Goal: Find specific page/section: Find specific page/section

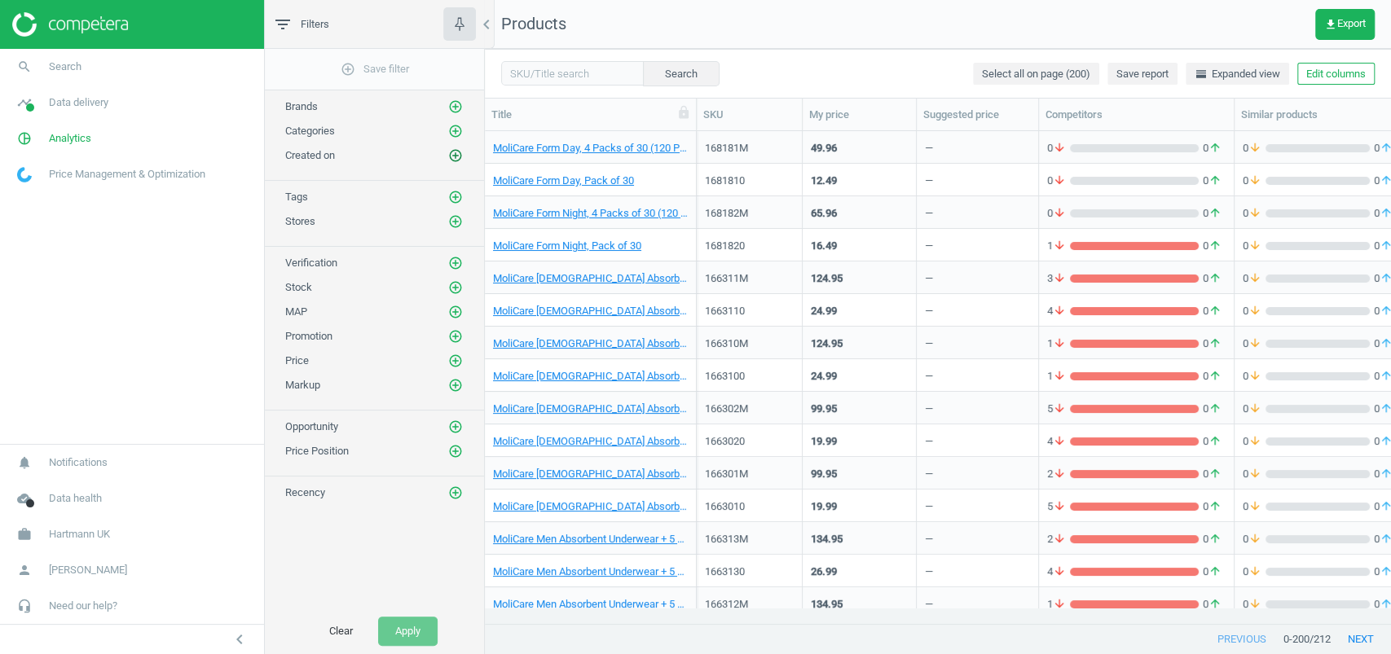
scroll to position [460, 889]
click at [455, 219] on icon "add_circle_outline" at bounding box center [455, 221] width 15 height 15
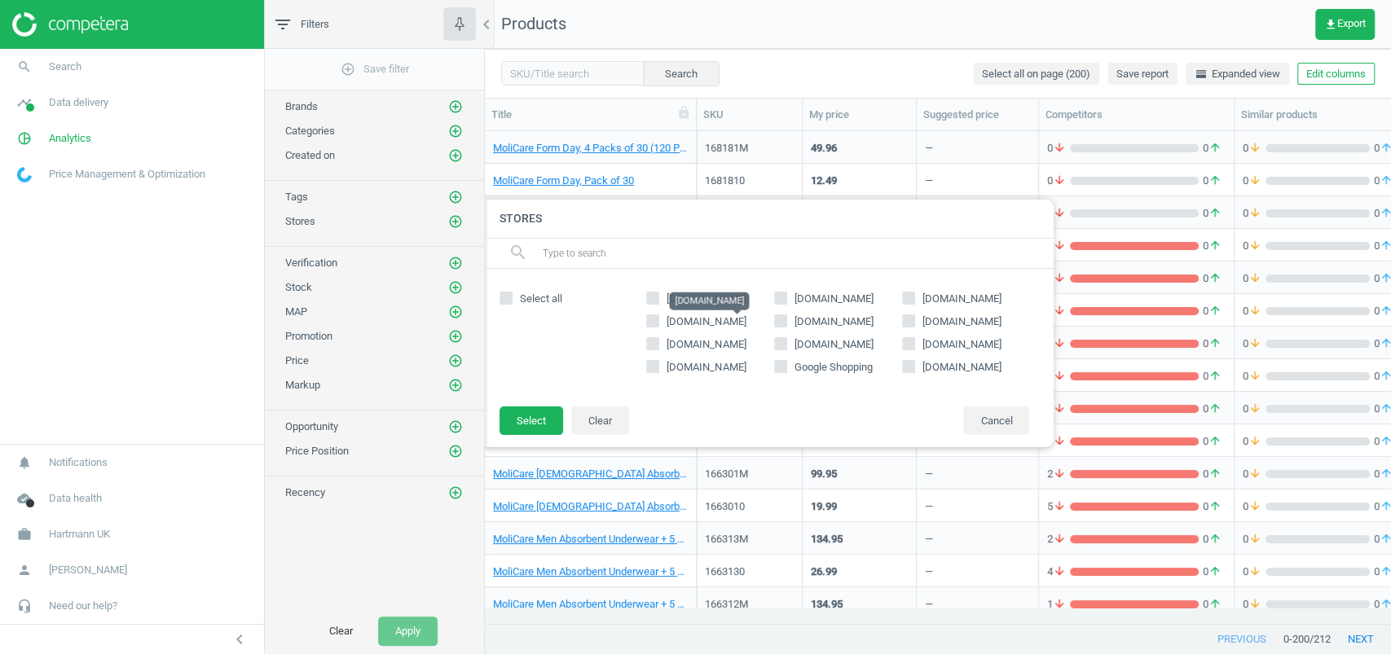
click at [699, 321] on span "homecaremedicalsupplies.ie" at bounding box center [705, 321] width 79 height 12
click at [658, 321] on input "homecaremedicalsupplies.ie" at bounding box center [653, 320] width 11 height 11
checkbox input "true"
click at [517, 413] on button "Select" at bounding box center [531, 421] width 64 height 29
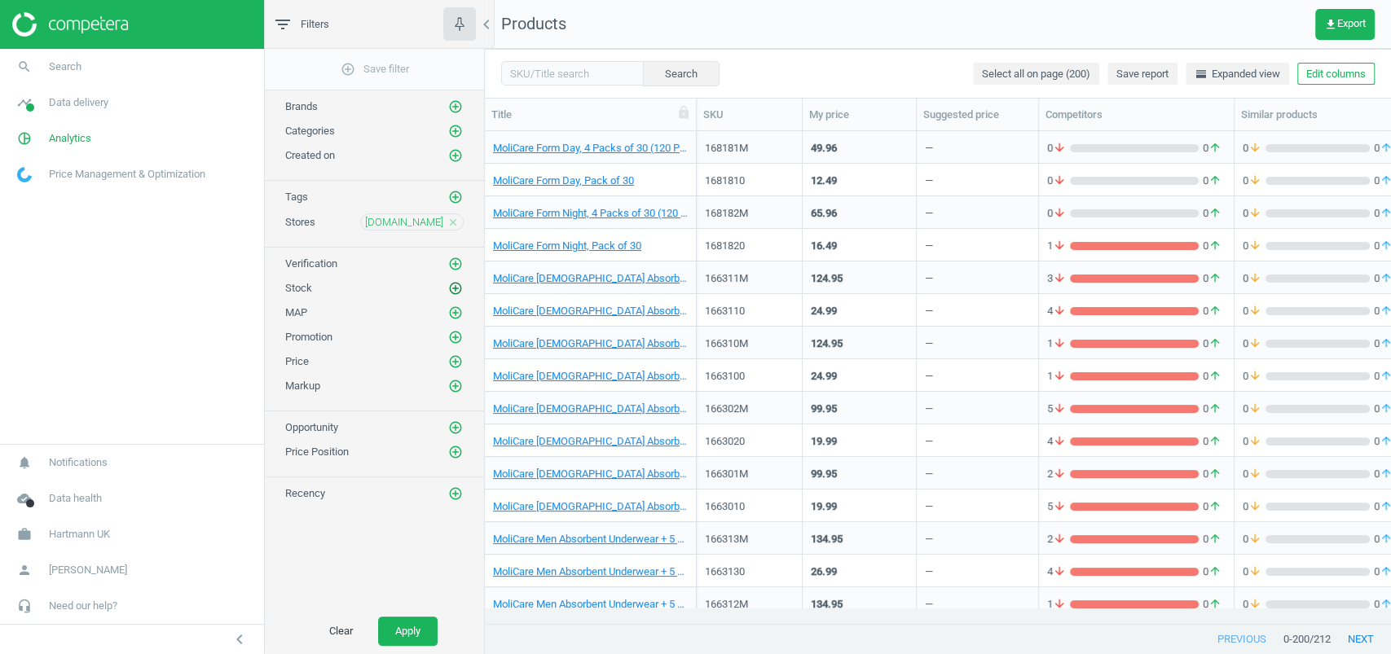
click at [454, 283] on icon "add_circle_outline" at bounding box center [455, 288] width 15 height 15
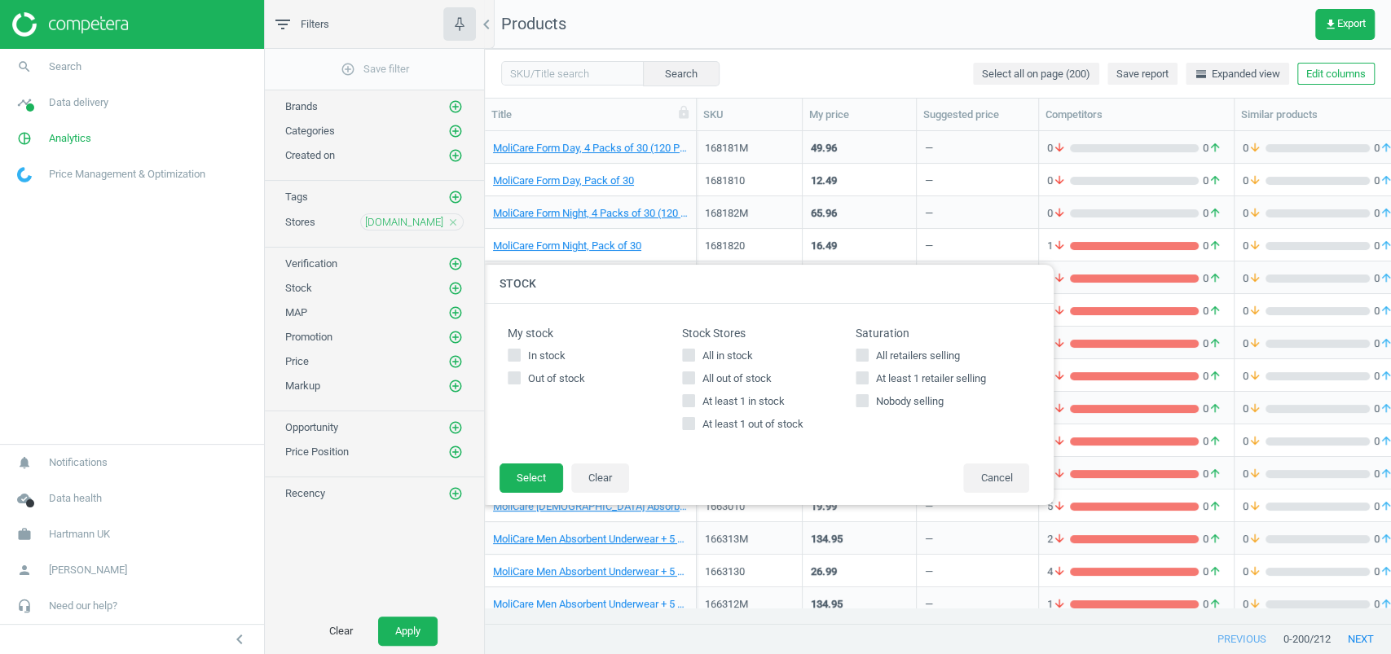
click at [436, 354] on div "Price add_circle_outline" at bounding box center [374, 362] width 178 height 16
click at [116, 121] on link "pie_chart_outlined Analytics" at bounding box center [132, 139] width 264 height 36
click at [93, 95] on link "timeline Data delivery" at bounding box center [132, 103] width 264 height 36
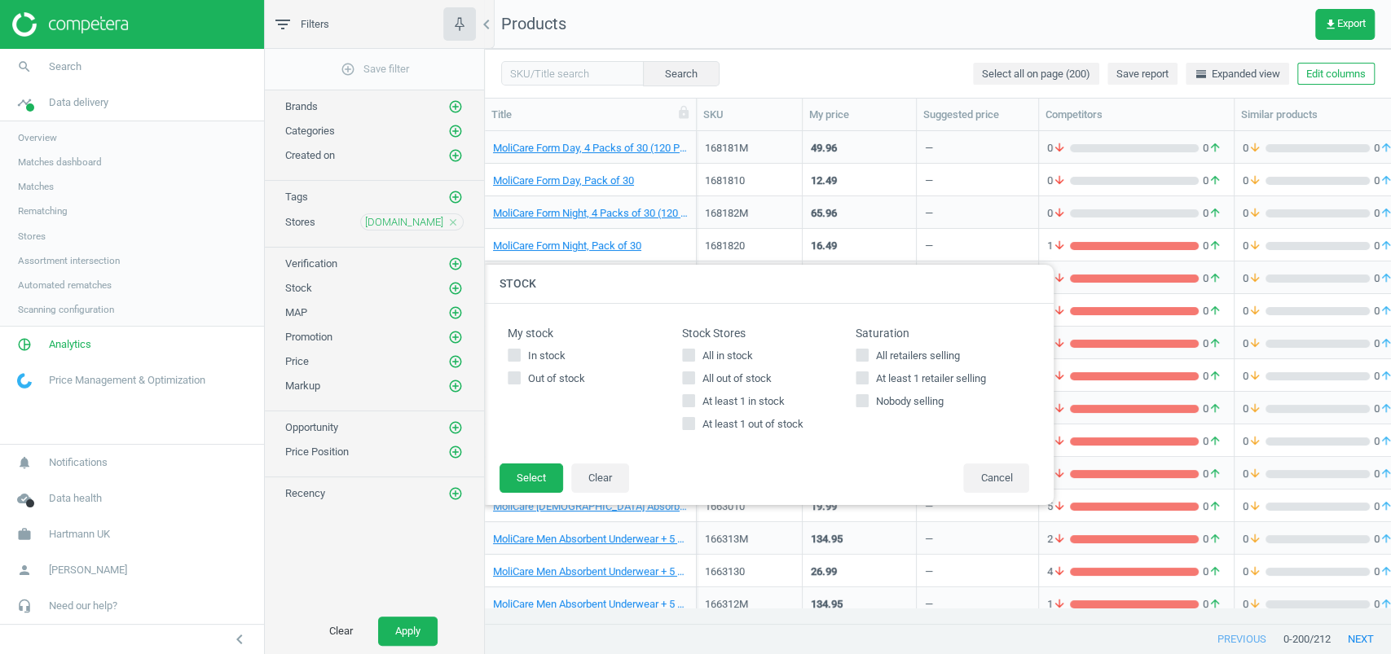
click at [48, 182] on span "Matches" at bounding box center [36, 186] width 36 height 13
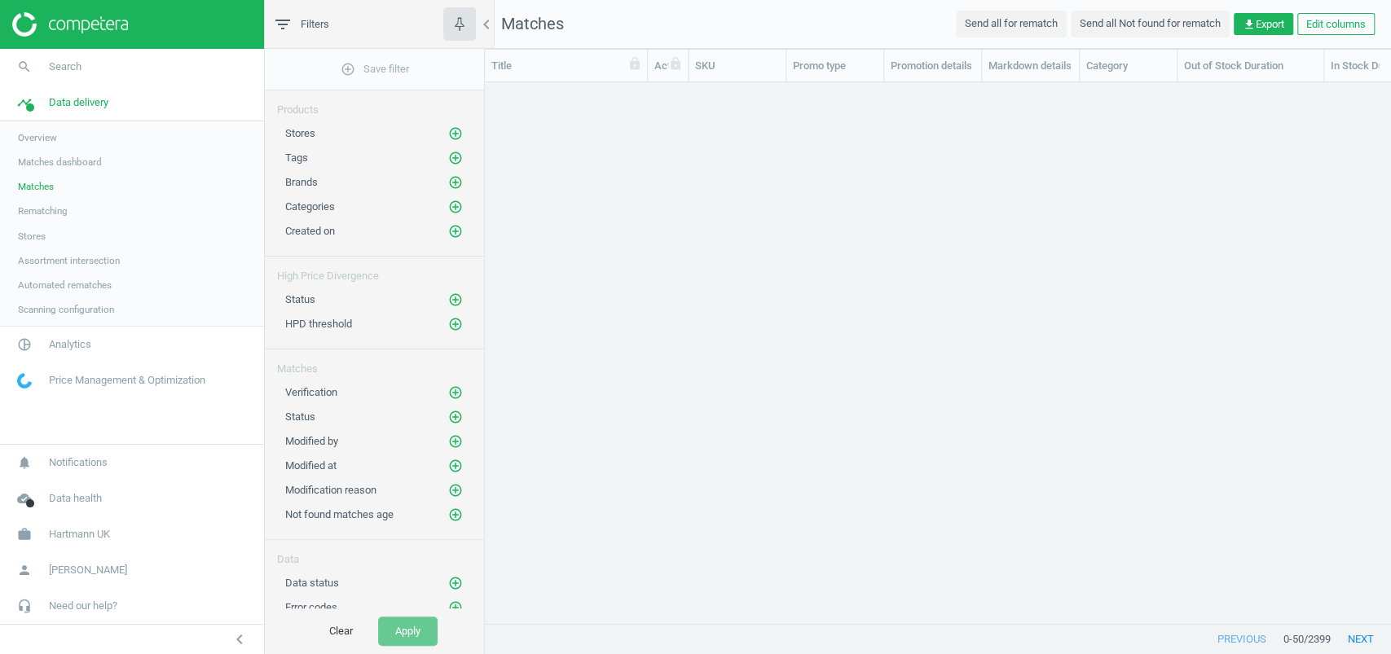
scroll to position [508, 889]
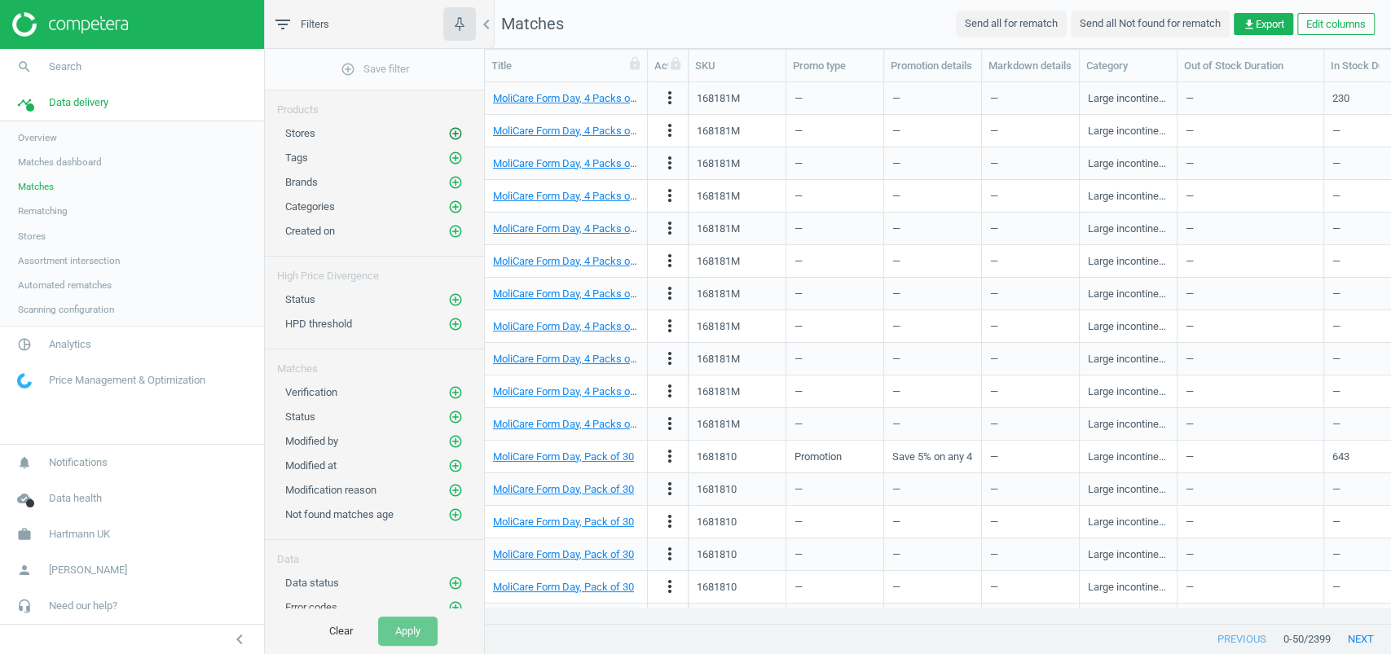
click at [457, 130] on icon "add_circle_outline" at bounding box center [455, 133] width 15 height 15
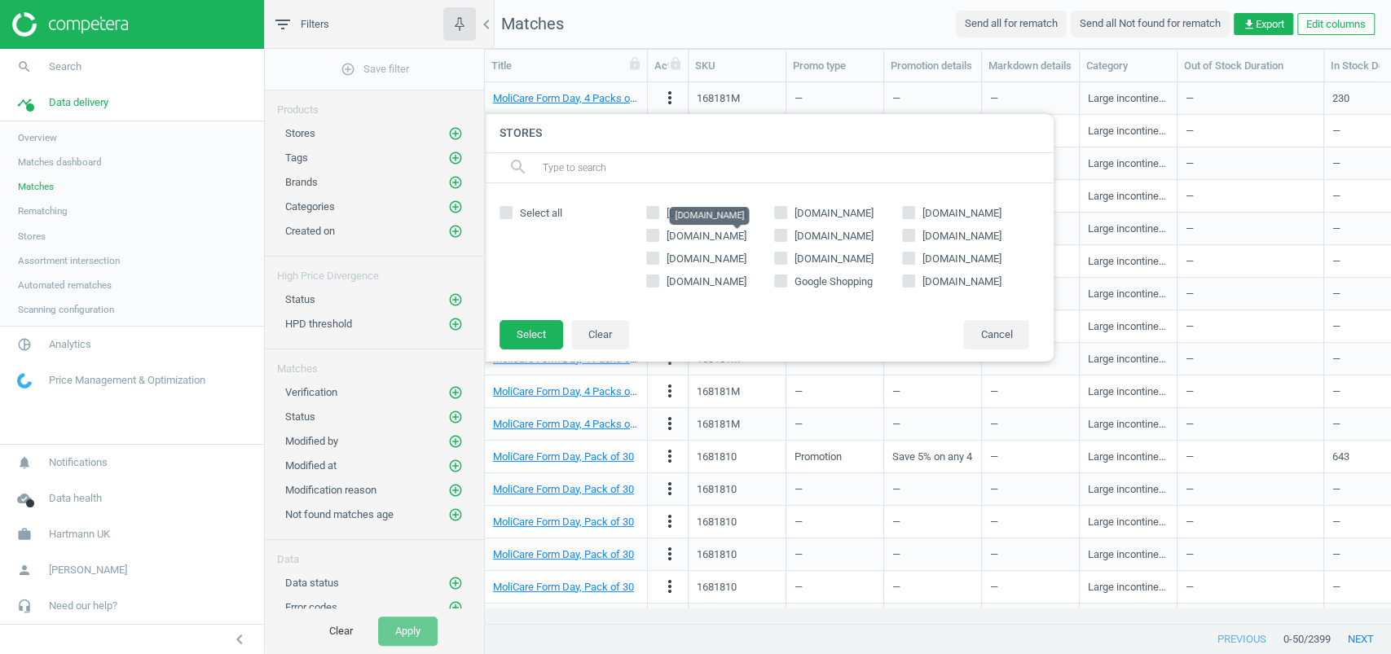
click at [671, 237] on span "homecaremedicalsupplies.ie" at bounding box center [705, 236] width 79 height 12
click at [658, 237] on input "homecaremedicalsupplies.ie" at bounding box center [653, 235] width 11 height 11
checkbox input "true"
click at [552, 332] on button "Select" at bounding box center [531, 334] width 64 height 29
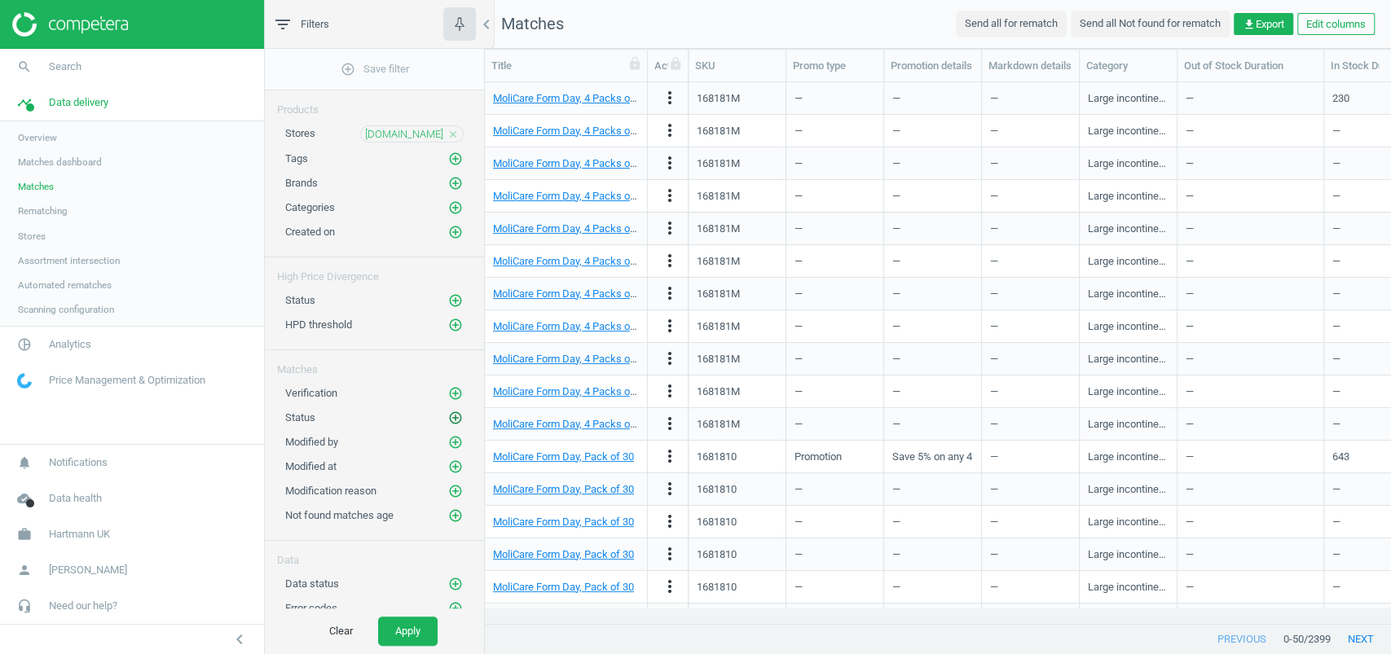
click at [459, 411] on icon "add_circle_outline" at bounding box center [455, 418] width 15 height 15
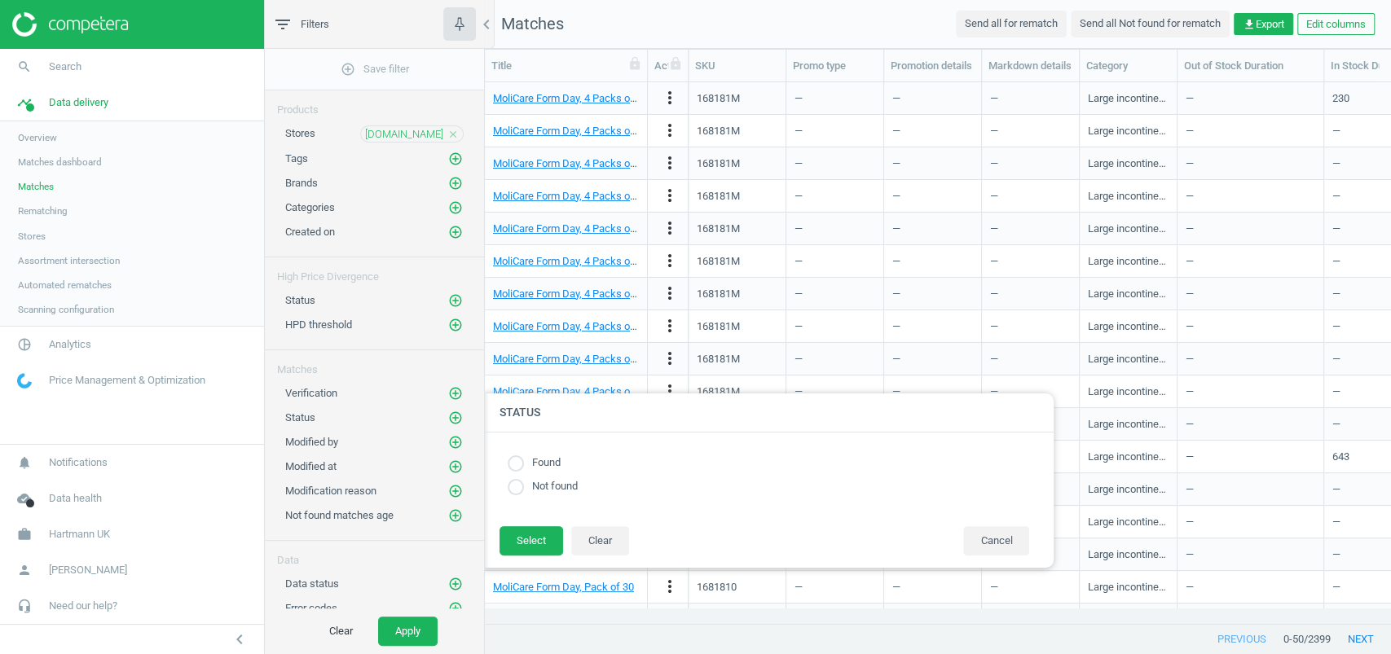
click at [534, 464] on label "Found" at bounding box center [542, 462] width 37 height 15
click at [518, 464] on input "radio" at bounding box center [516, 463] width 16 height 16
radio input "true"
click at [519, 536] on button "Select" at bounding box center [531, 540] width 64 height 29
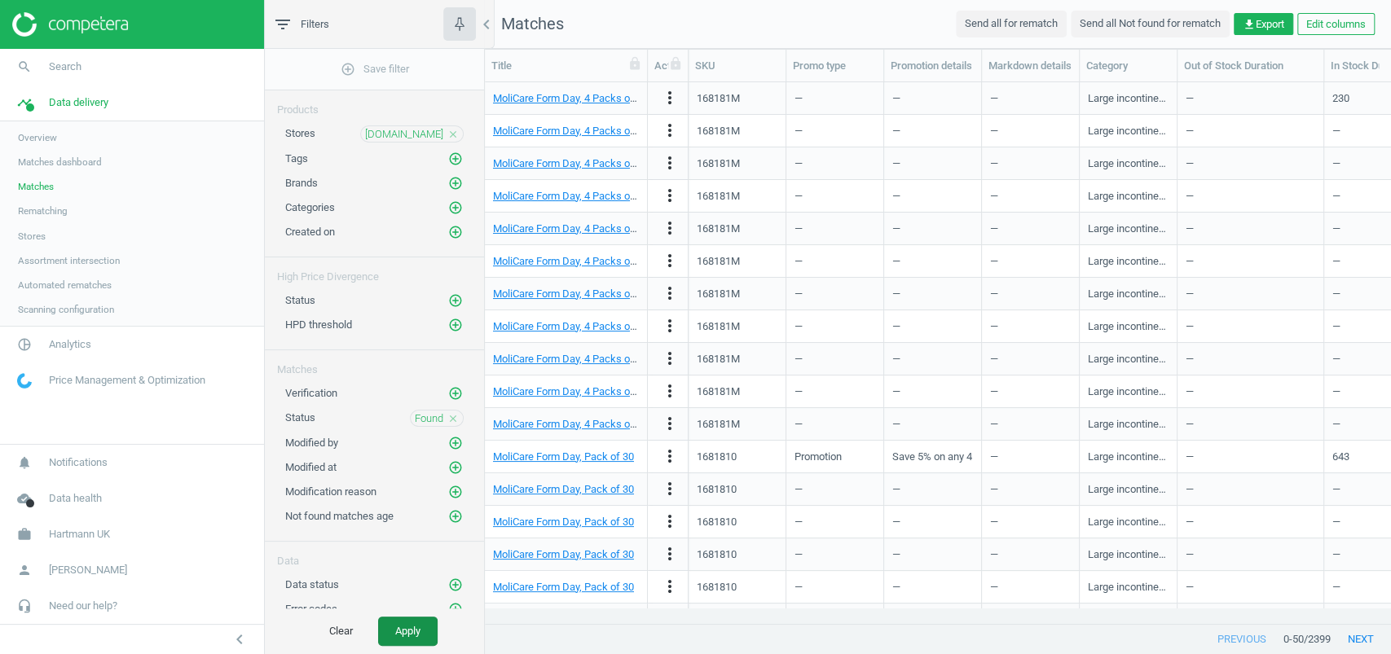
click at [413, 630] on button "Apply" at bounding box center [407, 631] width 59 height 29
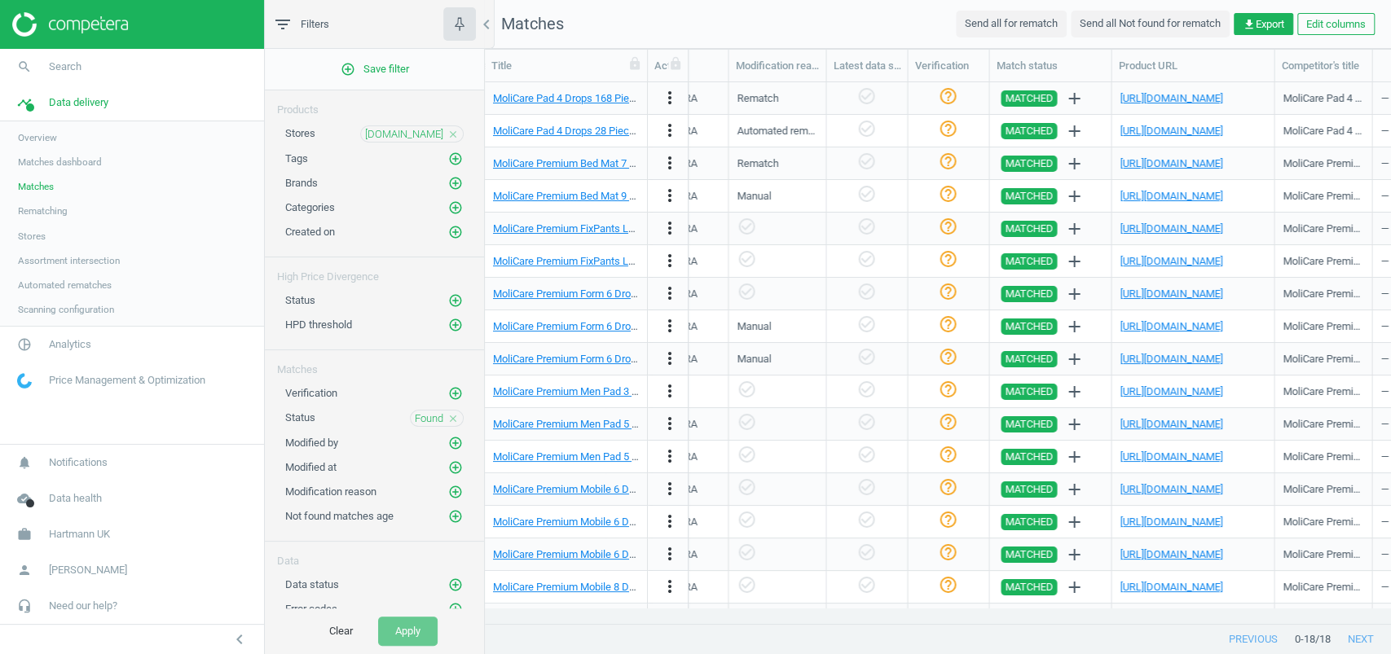
scroll to position [0, 1588]
click at [1172, 103] on link "https://www.homecaremedicalsupplies.ie/products/molimed-comfort-pad-4-drop-maxi" at bounding box center [1172, 98] width 103 height 12
click at [456, 129] on icon "close" at bounding box center [452, 134] width 11 height 11
click at [456, 132] on icon "add_circle_outline" at bounding box center [455, 133] width 15 height 15
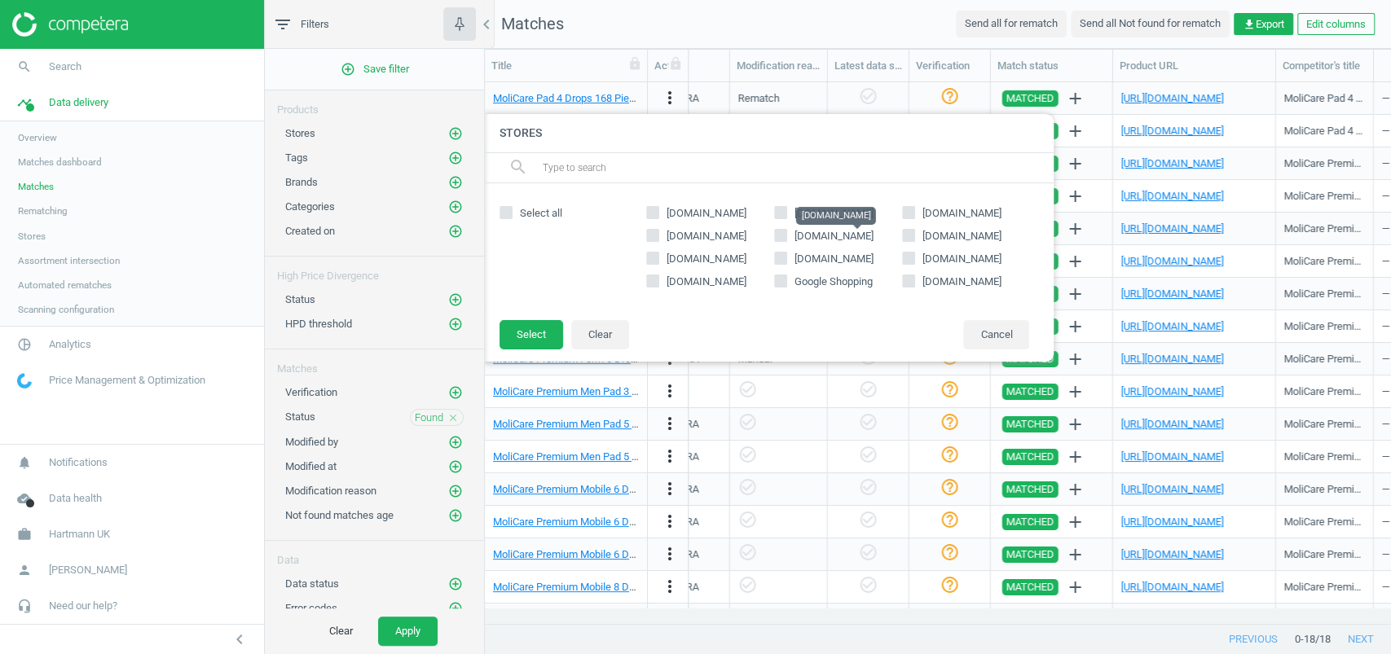
click at [816, 235] on span "incontinencechoice.co.uk" at bounding box center [833, 236] width 79 height 12
click at [785, 235] on input "incontinencechoice.co.uk" at bounding box center [780, 235] width 11 height 11
checkbox input "true"
click at [550, 323] on button "Select" at bounding box center [531, 334] width 64 height 29
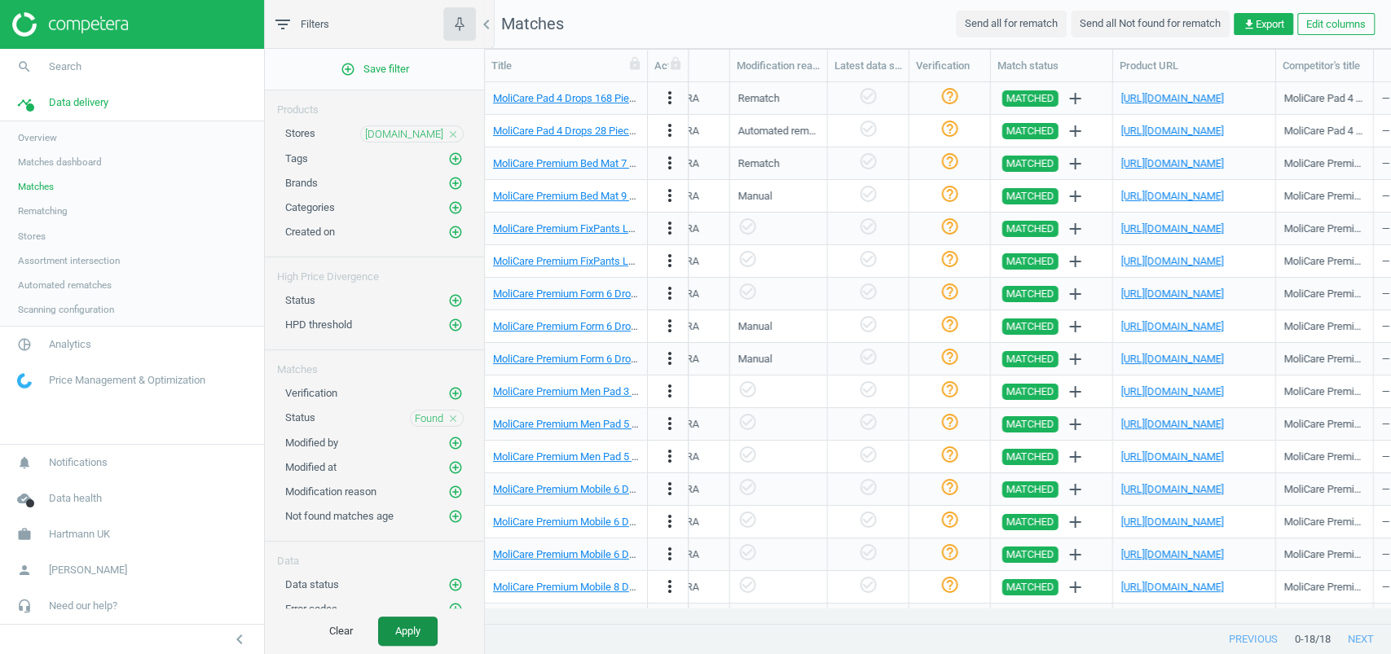
click at [404, 625] on button "Apply" at bounding box center [407, 631] width 59 height 29
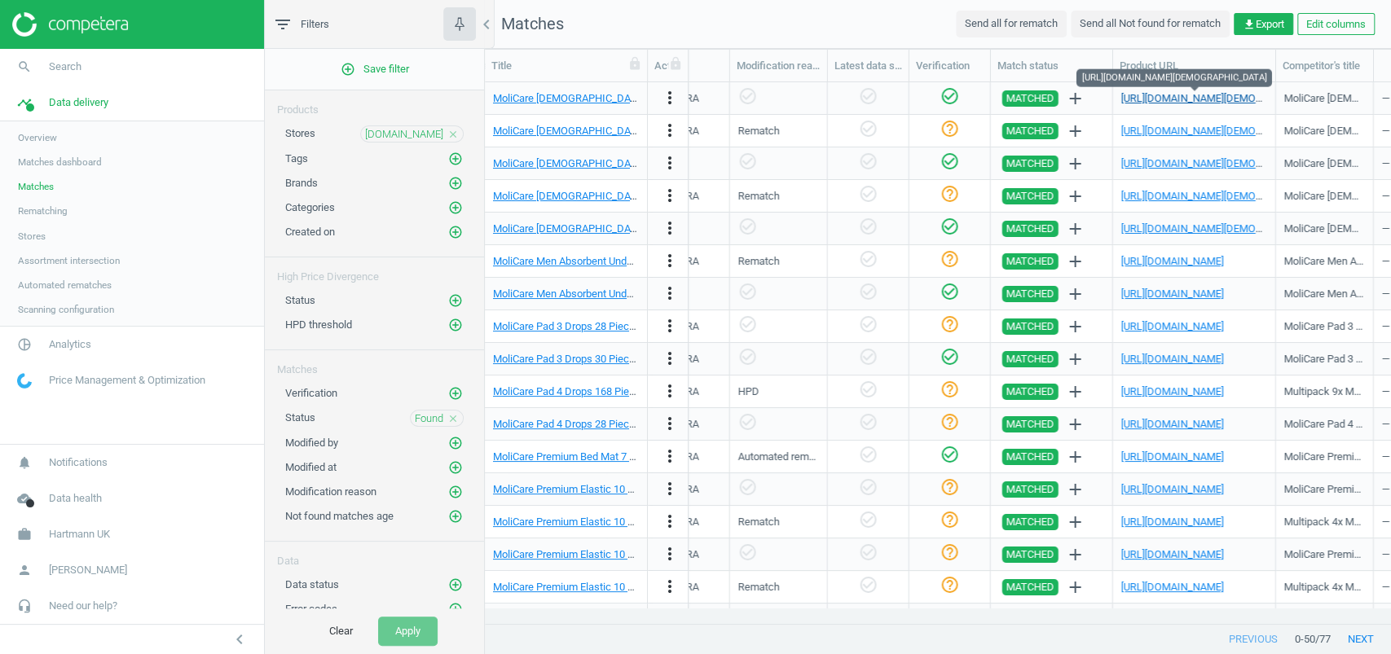
click at [1176, 100] on link "https://www.incontinencechoice.co.uk/molicare-lady-absorbent-underwear-82ml-lar…" at bounding box center [1226, 98] width 211 height 12
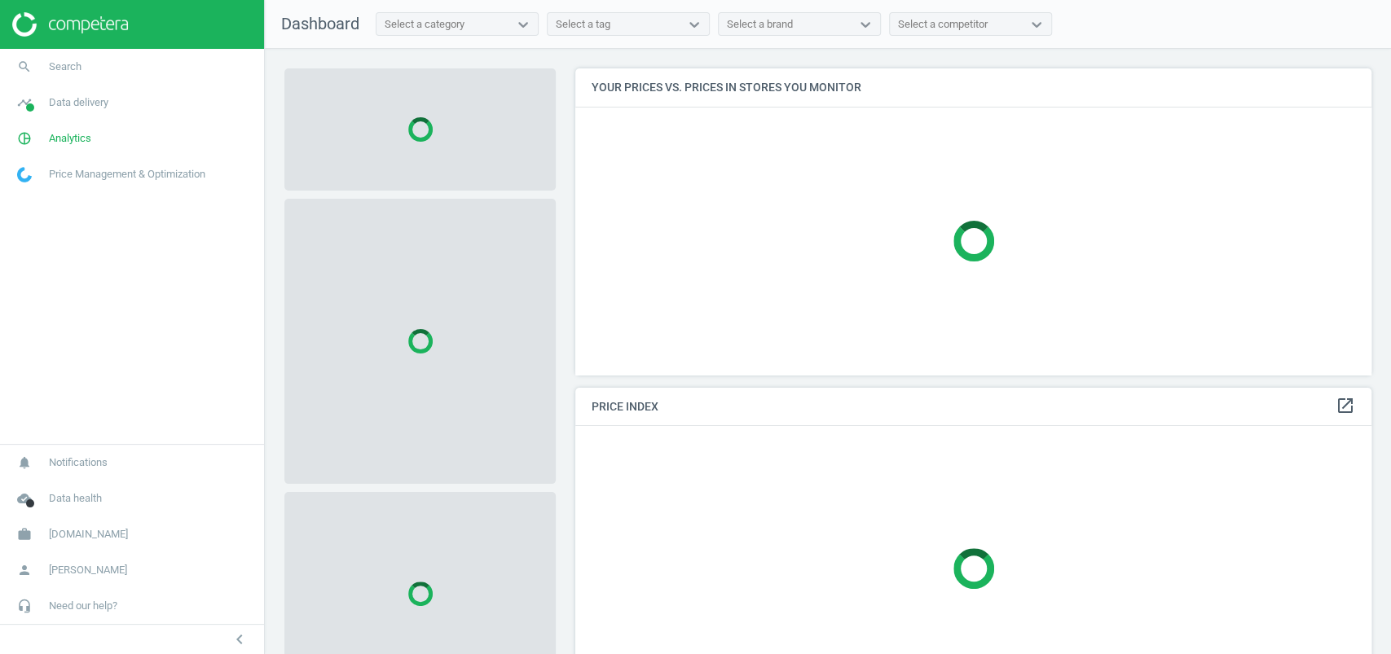
scroll to position [339, 812]
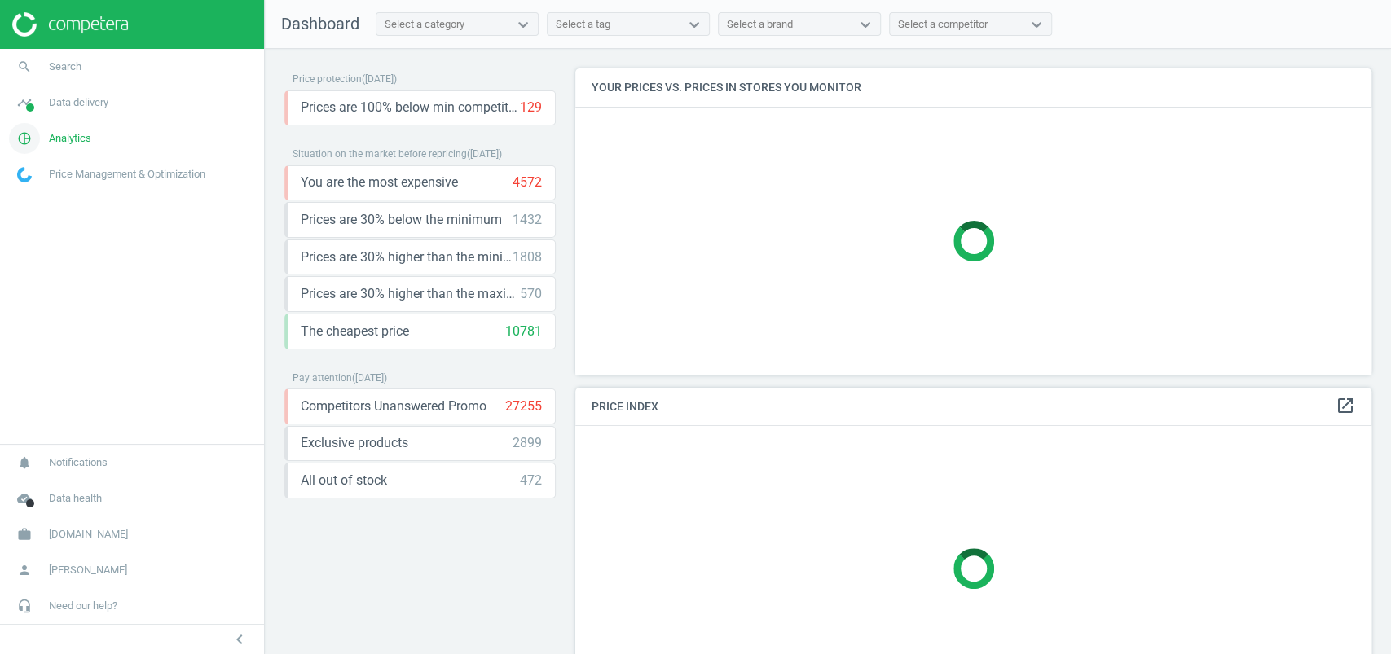
click at [74, 142] on span "Analytics" at bounding box center [70, 138] width 42 height 15
click at [49, 197] on span "Products" at bounding box center [37, 197] width 38 height 13
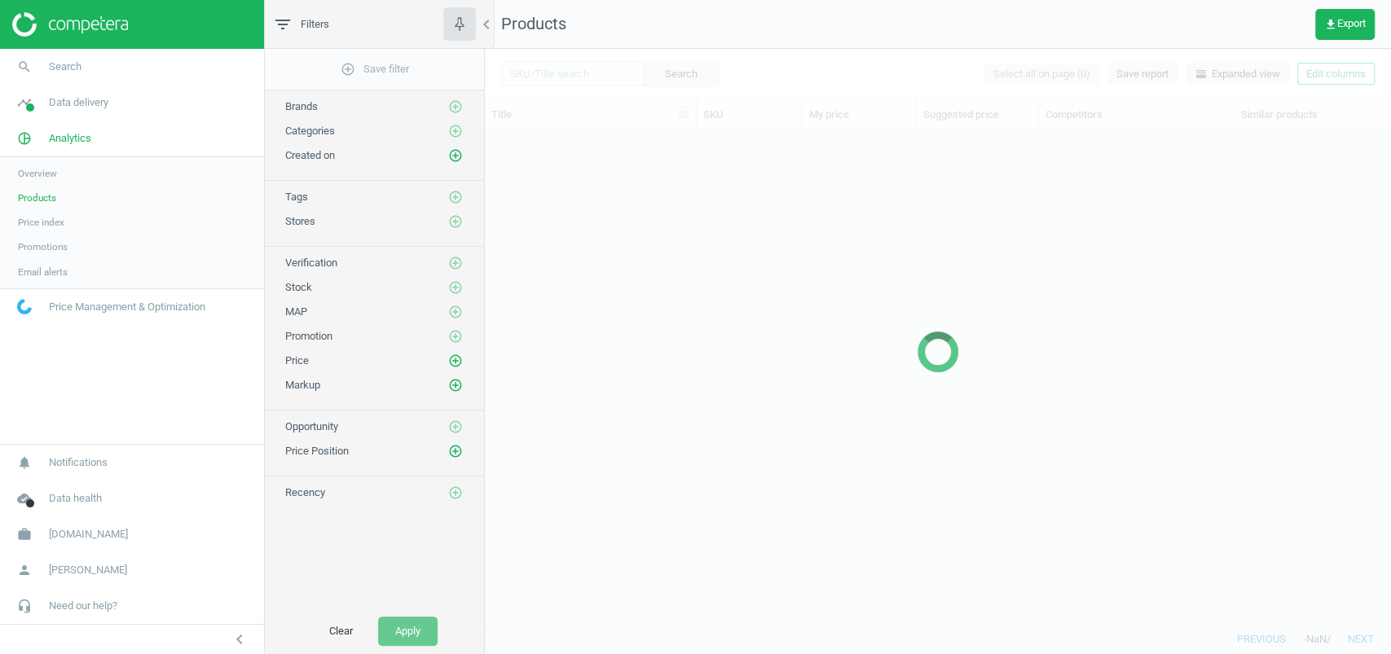
scroll to position [460, 889]
click at [547, 57] on div at bounding box center [938, 351] width 906 height 605
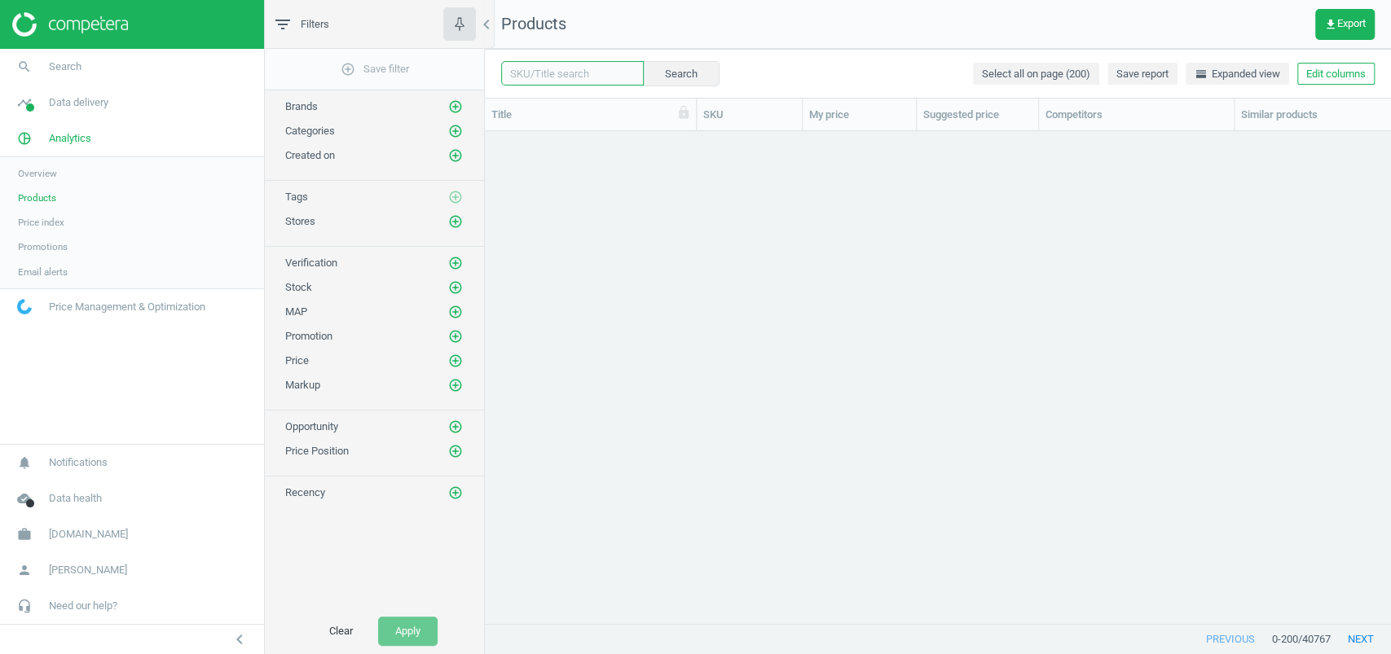
click at [549, 62] on input "text" at bounding box center [572, 73] width 143 height 24
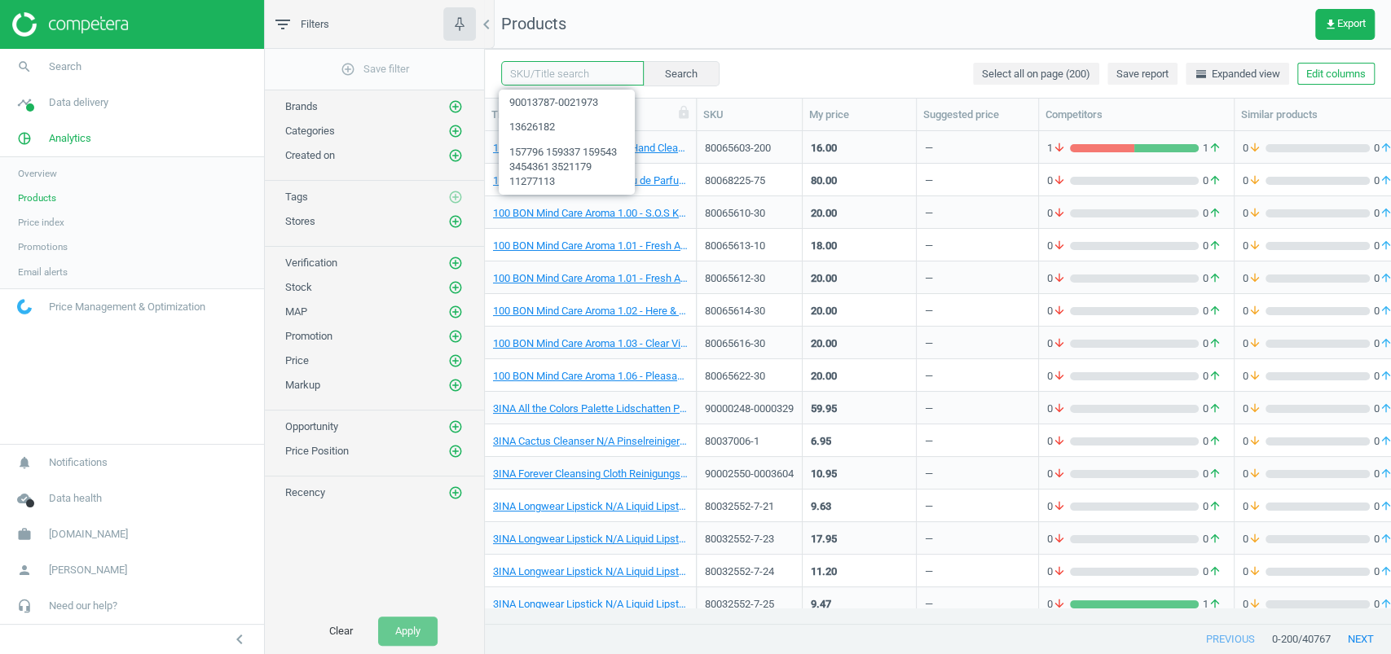
paste input "90007144-0010876"
type input "90007144-0010876"
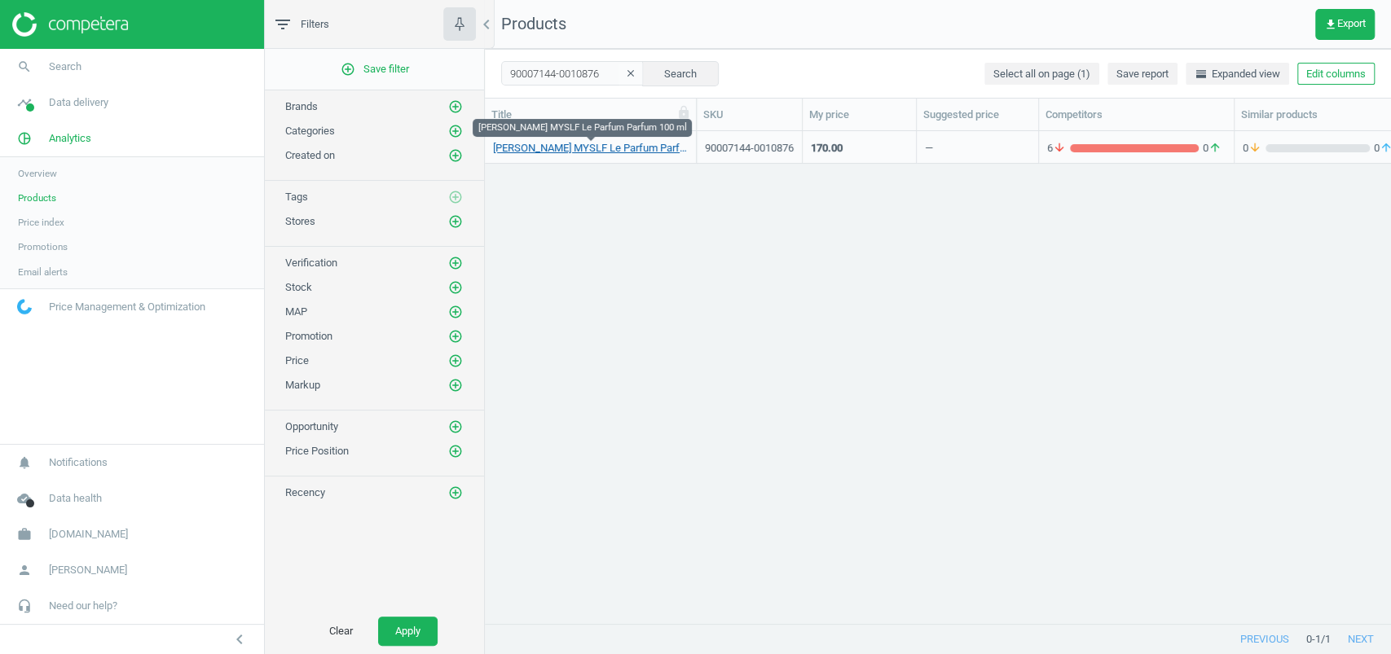
click at [660, 144] on link "[PERSON_NAME] MYSLF Le Parfum Parfum 100 ml" at bounding box center [590, 148] width 195 height 15
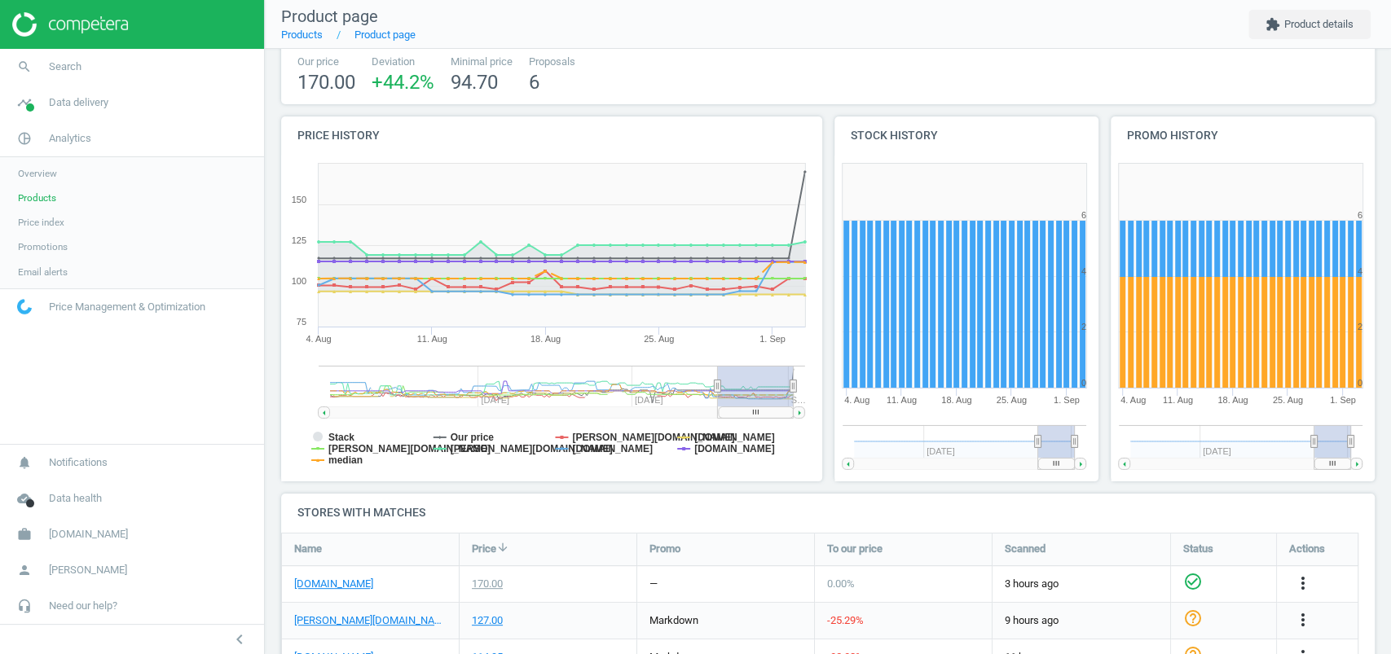
scroll to position [107, 0]
click at [499, 579] on div "170.00" at bounding box center [487, 583] width 31 height 15
